Goal: Complete application form: Complete application form

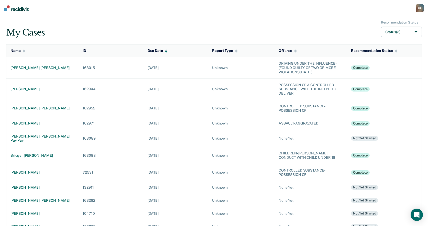
click at [39, 199] on div "[PERSON_NAME] [PERSON_NAME]" at bounding box center [42, 201] width 64 height 4
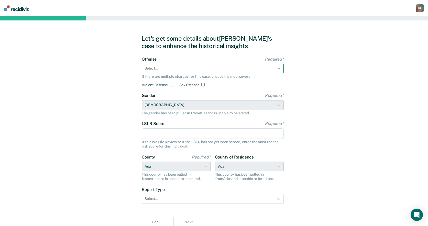
click at [279, 69] on icon at bounding box center [278, 69] width 3 height 2
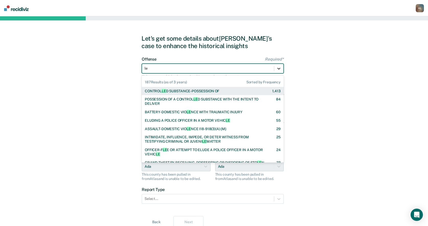
type input "lew"
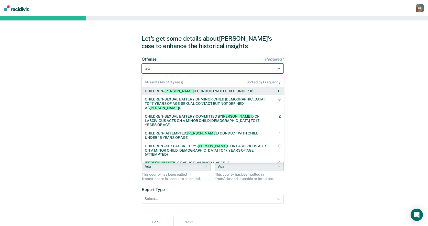
click at [211, 90] on div "CHILDREN- [PERSON_NAME] CONDUCT WITH CHILD UNDER 16" at bounding box center [199, 91] width 109 height 4
checkbox input "true"
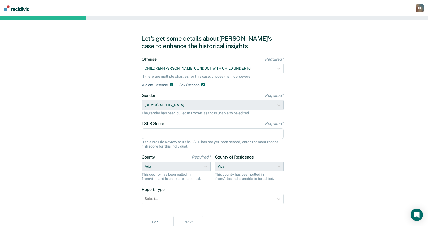
click at [245, 131] on input "LSI-R Score Required*" at bounding box center [213, 133] width 142 height 11
type input "22"
click at [279, 197] on div "Select..." at bounding box center [213, 199] width 142 height 10
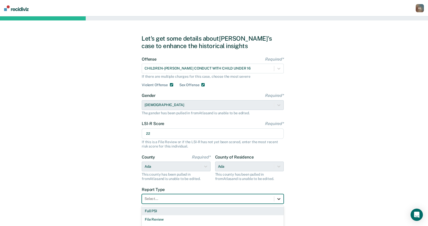
scroll to position [9, 0]
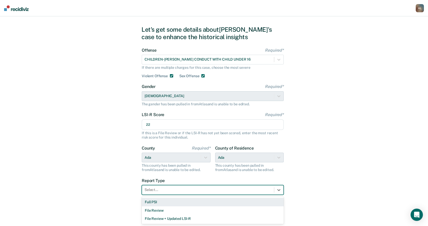
click at [267, 203] on div "Full PSI" at bounding box center [213, 202] width 142 height 8
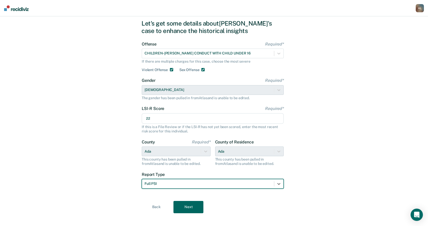
scroll to position [21, 0]
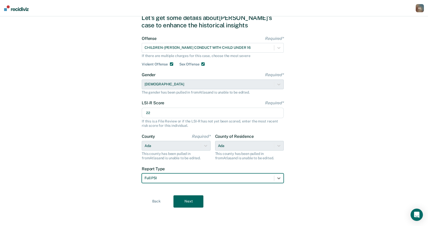
click at [194, 196] on button "Next" at bounding box center [189, 202] width 30 height 12
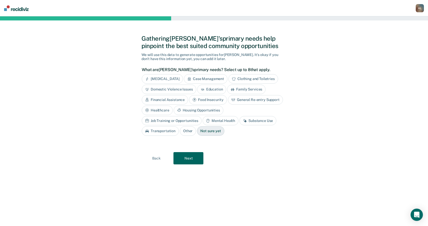
scroll to position [0, 0]
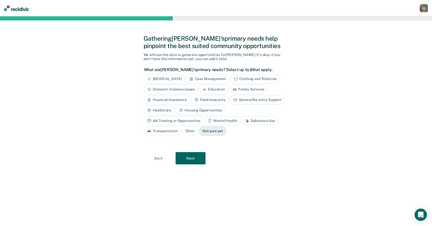
click at [242, 120] on div "Substance Use" at bounding box center [260, 120] width 37 height 9
click at [204, 121] on div "Mental Health" at bounding box center [222, 120] width 36 height 9
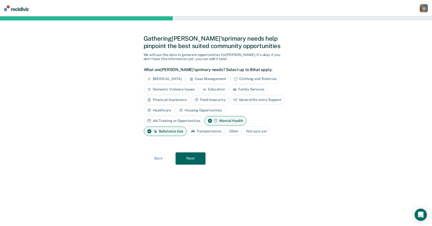
click at [204, 116] on div "Job Training or Opportunities" at bounding box center [174, 120] width 60 height 9
click at [194, 156] on button "Next" at bounding box center [191, 159] width 30 height 12
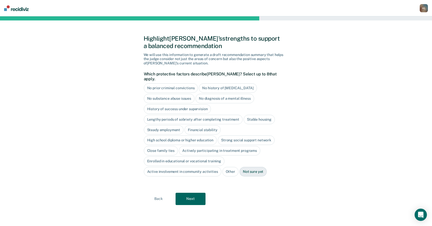
click at [204, 126] on div "Financial stability" at bounding box center [203, 129] width 36 height 9
click at [192, 196] on button "Next" at bounding box center [191, 199] width 30 height 12
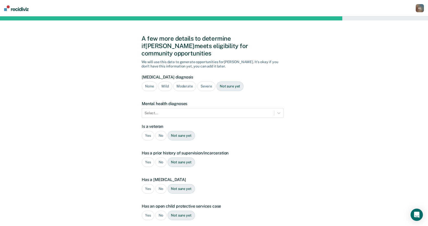
click at [222, 82] on div "Not sure yet" at bounding box center [230, 86] width 27 height 9
click at [278, 111] on icon at bounding box center [278, 113] width 5 height 5
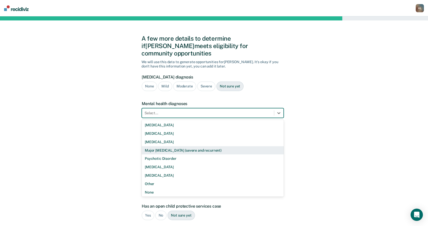
click at [229, 146] on div "Major [MEDICAL_DATA] (severe and recurrent)" at bounding box center [213, 150] width 142 height 8
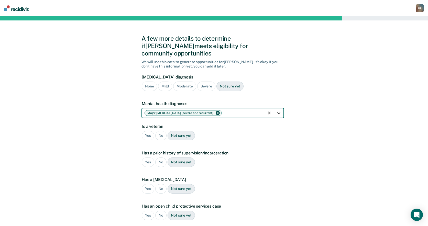
click at [278, 111] on icon at bounding box center [278, 113] width 5 height 5
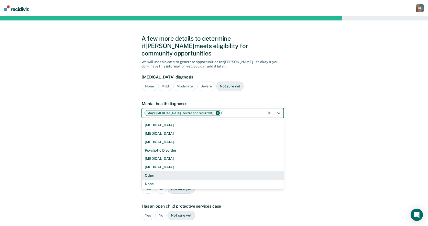
click at [170, 171] on div "Other" at bounding box center [213, 175] width 142 height 8
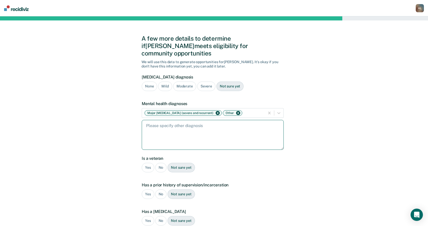
click at [194, 124] on textarea at bounding box center [213, 135] width 142 height 30
type textarea "ADD & anxiety"
click at [157, 163] on div "No" at bounding box center [161, 167] width 12 height 9
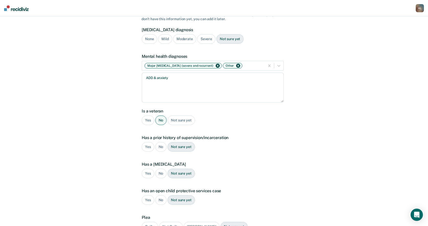
scroll to position [51, 0]
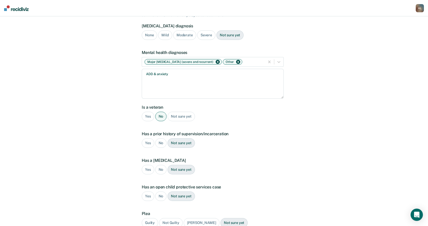
click at [148, 138] on div "Yes" at bounding box center [148, 142] width 13 height 9
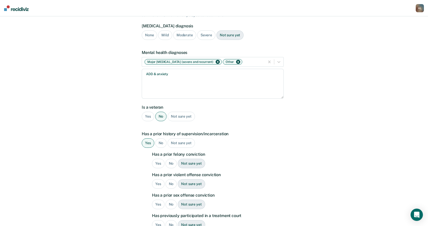
click at [169, 159] on div "No" at bounding box center [172, 163] width 12 height 9
click at [169, 179] on div "No" at bounding box center [172, 183] width 12 height 9
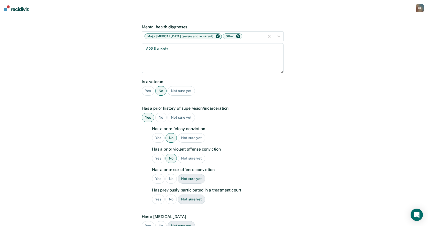
click at [171, 174] on div "No" at bounding box center [172, 178] width 12 height 9
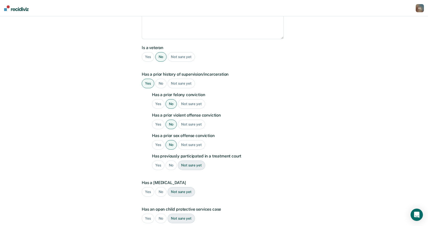
click at [173, 161] on div "No" at bounding box center [172, 165] width 12 height 9
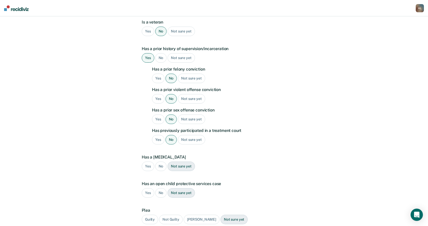
click at [164, 162] on div "No" at bounding box center [161, 166] width 12 height 9
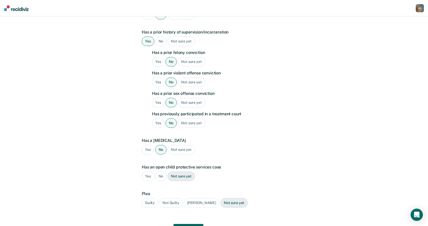
scroll to position [154, 0]
click at [160, 171] on div "No" at bounding box center [161, 175] width 12 height 9
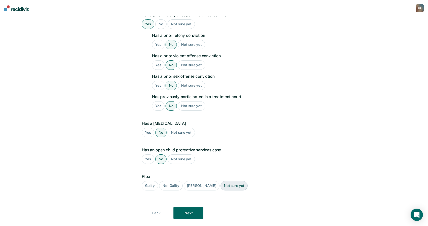
scroll to position [171, 0]
click at [151, 181] on div "Guilty" at bounding box center [150, 185] width 16 height 9
click at [192, 209] on button "Next" at bounding box center [189, 213] width 30 height 12
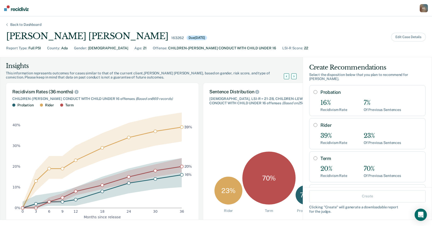
click at [313, 156] on input "Term" at bounding box center [315, 158] width 4 height 4
radio input "true"
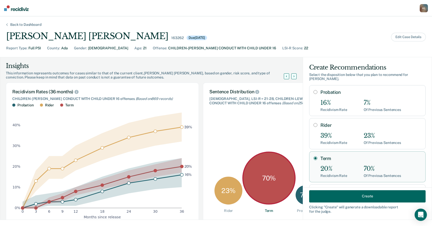
click at [357, 199] on button "Create" at bounding box center [367, 196] width 116 height 12
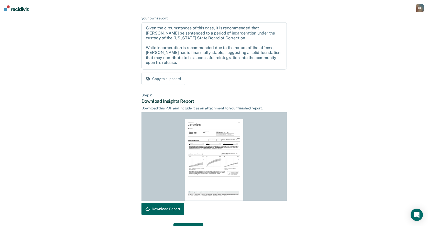
scroll to position [66, 0]
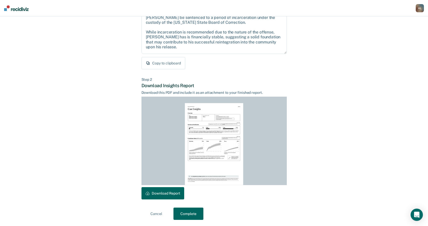
click at [167, 189] on button "Download Report" at bounding box center [163, 193] width 43 height 12
click at [186, 211] on button "Complete" at bounding box center [189, 214] width 30 height 12
